Goal: Navigation & Orientation: Go to known website

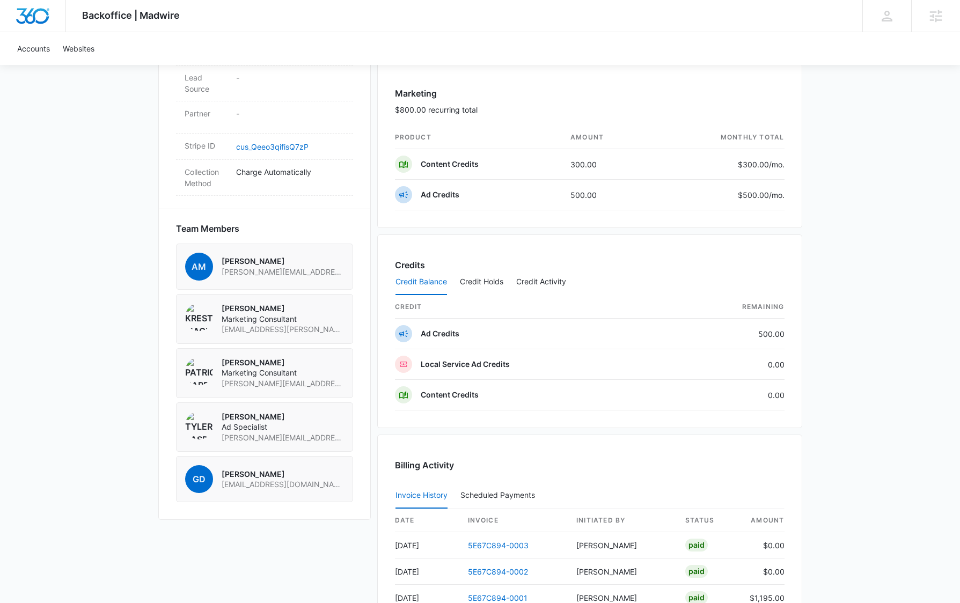
scroll to position [617, 0]
